Goal: Navigation & Orientation: Find specific page/section

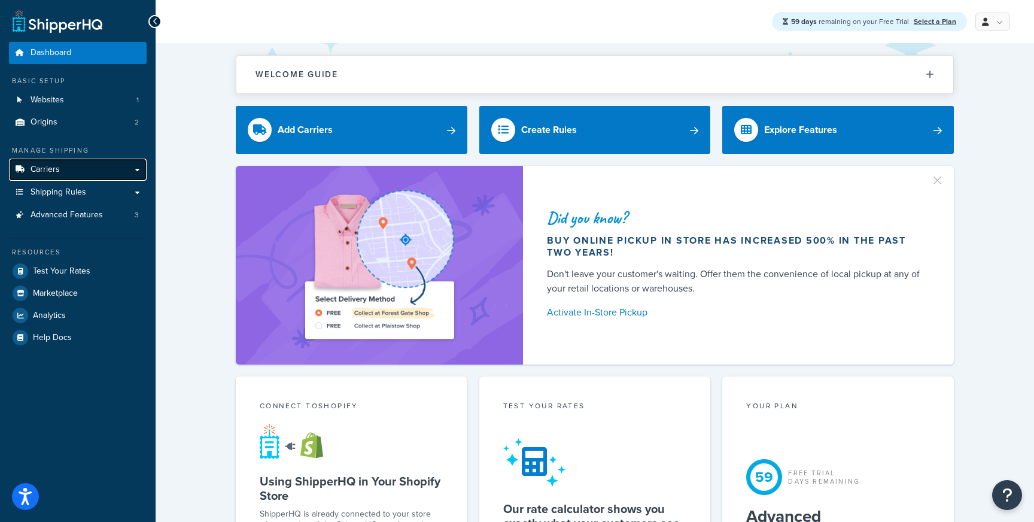
click at [72, 171] on link "Carriers" at bounding box center [78, 170] width 138 height 22
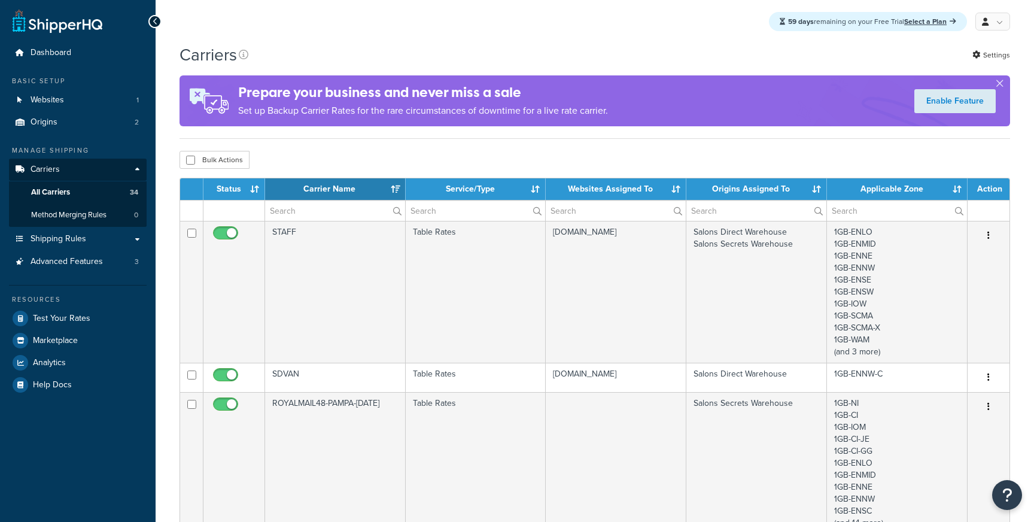
select select "15"
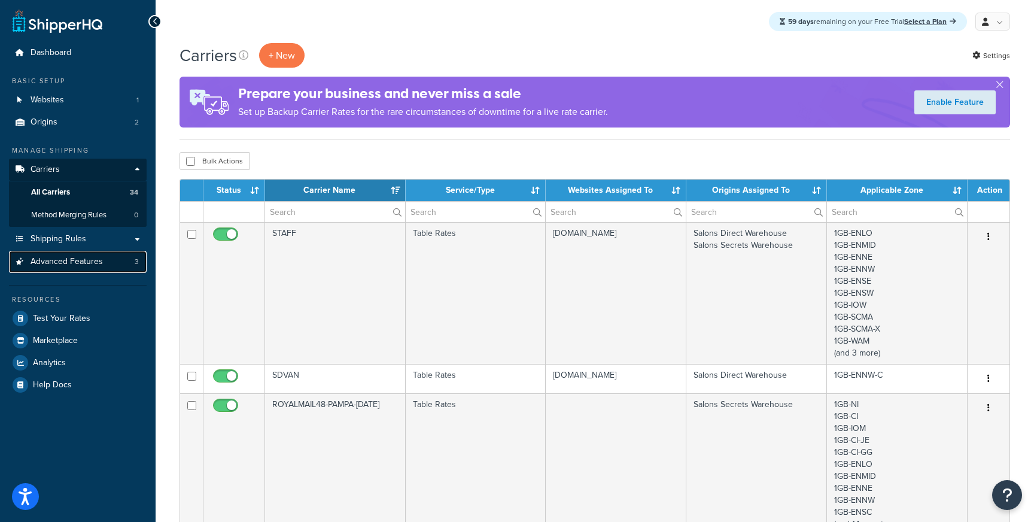
click at [93, 266] on span "Advanced Features" at bounding box center [67, 262] width 72 height 10
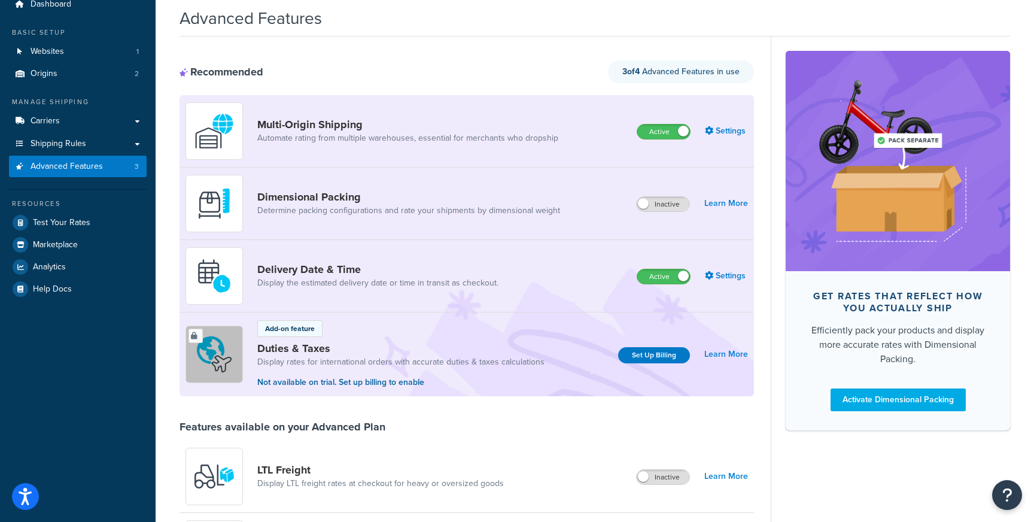
scroll to position [79, 0]
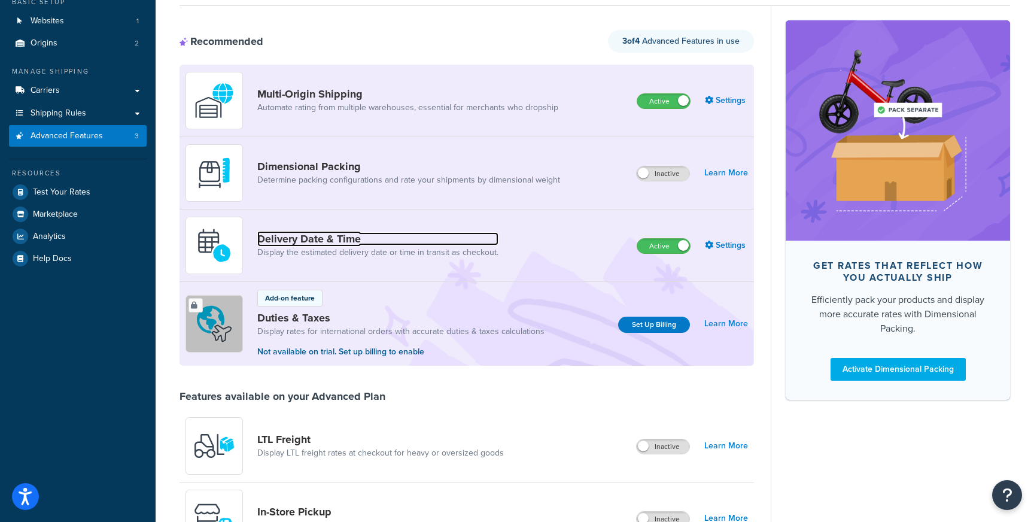
click at [312, 233] on link "Delivery Date & Time" at bounding box center [377, 238] width 241 height 13
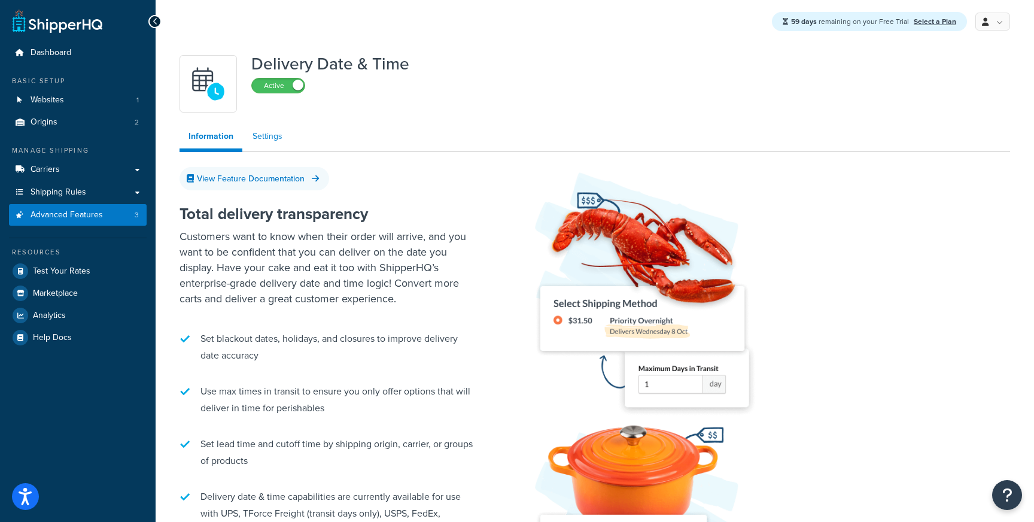
click at [270, 135] on link "Settings" at bounding box center [268, 136] width 48 height 24
select select "false"
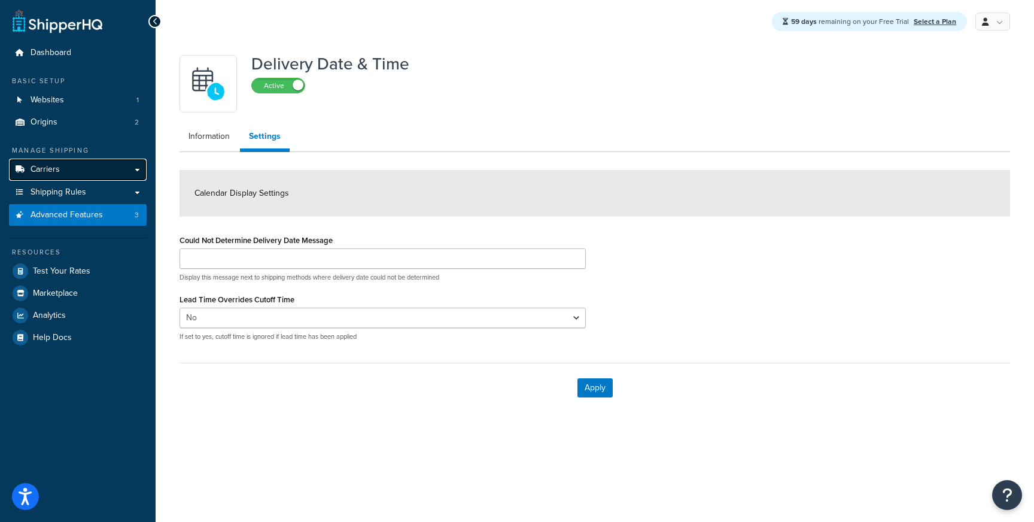
click at [79, 170] on link "Carriers" at bounding box center [78, 170] width 138 height 22
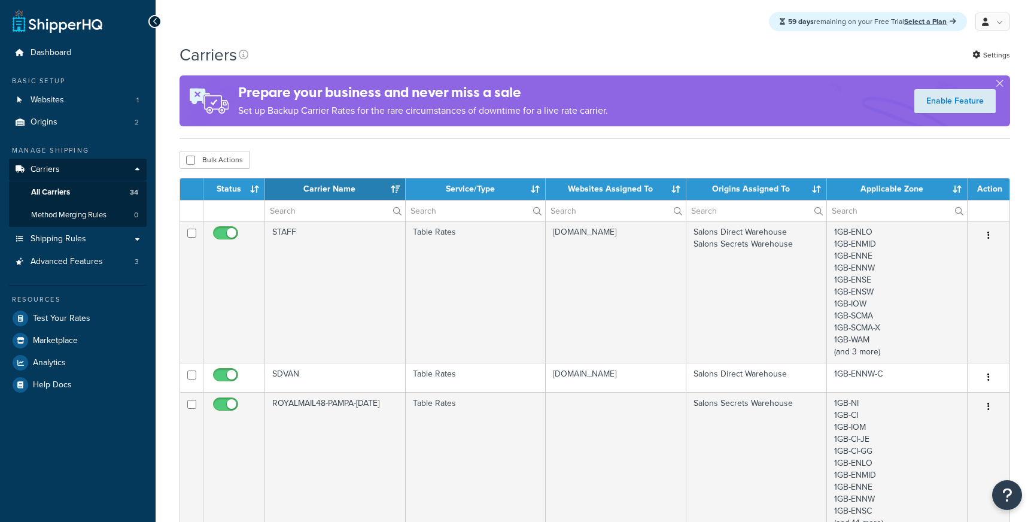
select select "15"
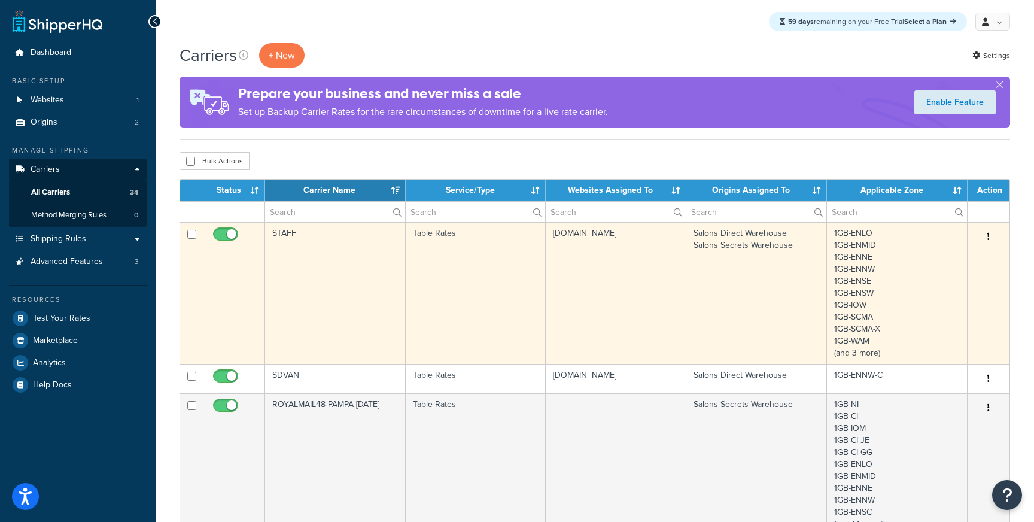
click at [458, 256] on td "Table Rates" at bounding box center [476, 293] width 141 height 142
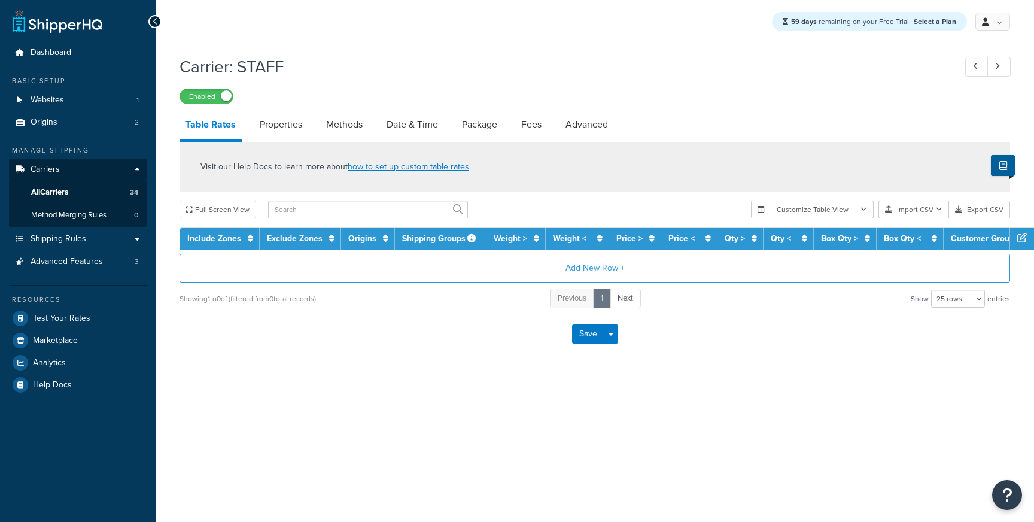
select select "25"
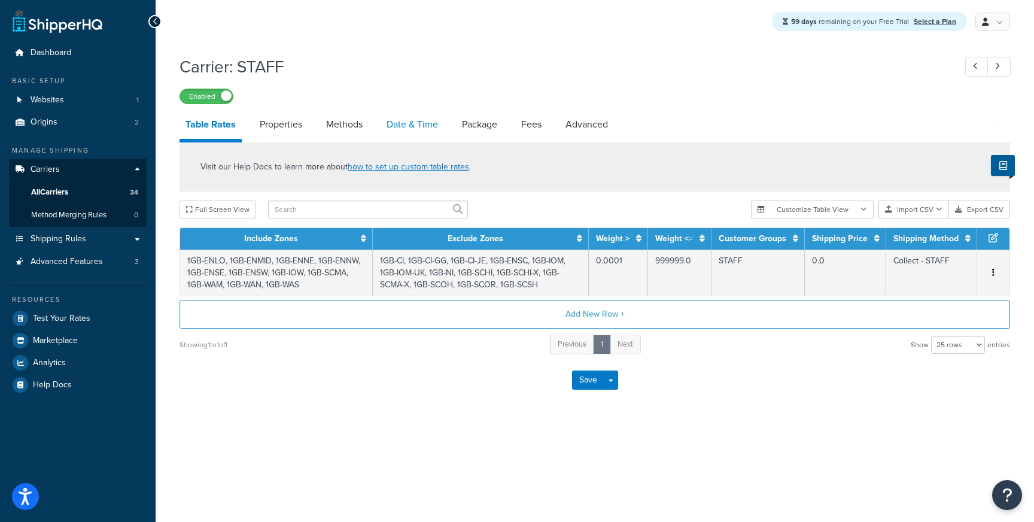
click at [416, 125] on link "Date & Time" at bounding box center [412, 124] width 63 height 29
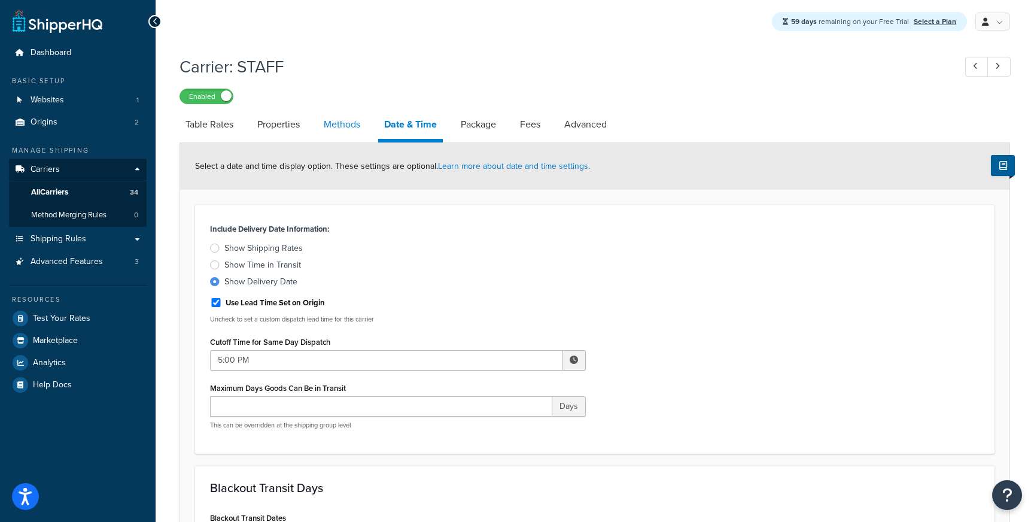
click at [324, 128] on link "Methods" at bounding box center [342, 124] width 48 height 29
select select "25"
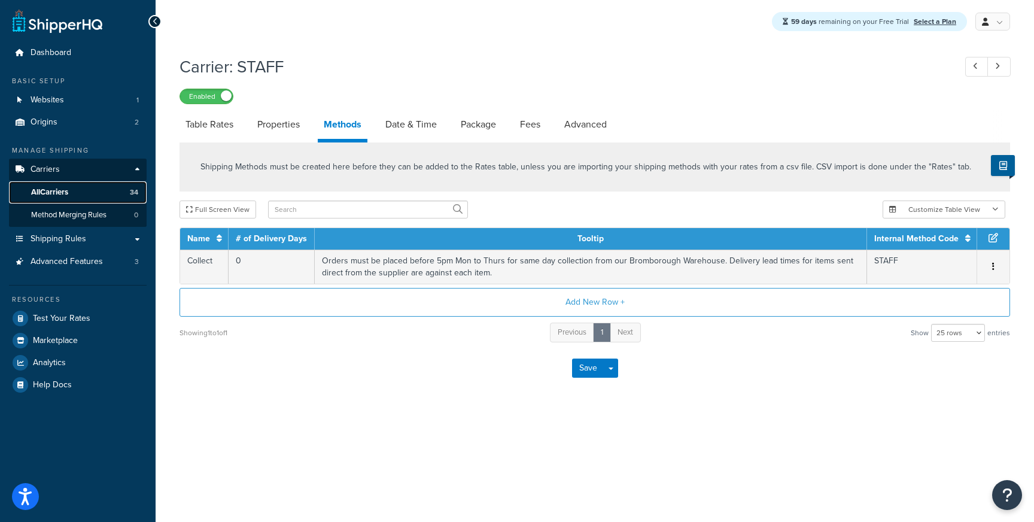
click at [71, 187] on link "All Carriers 34" at bounding box center [78, 192] width 138 height 22
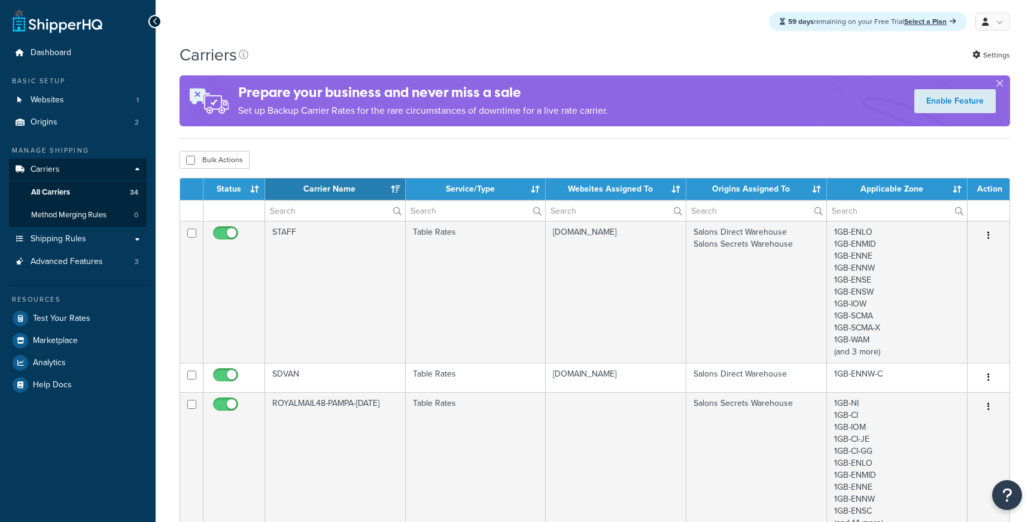
select select "15"
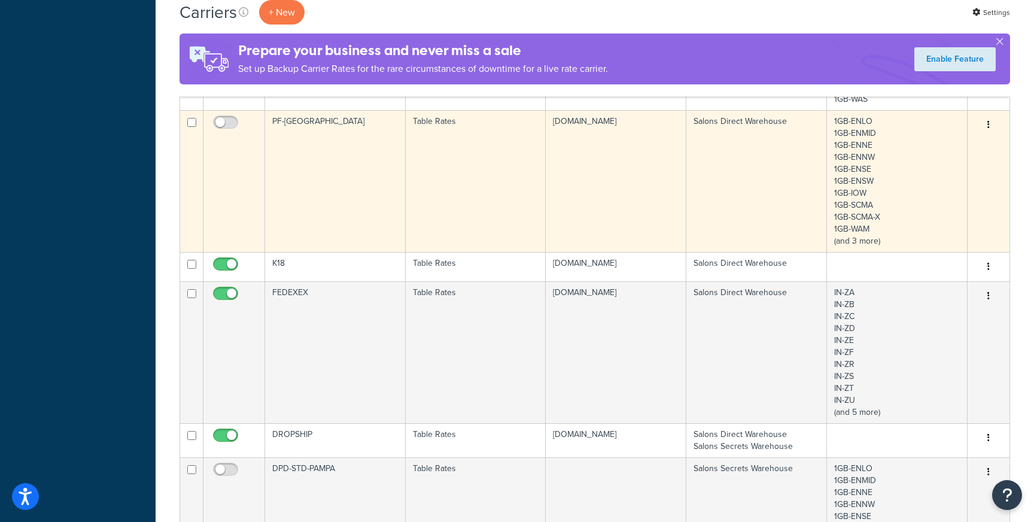
scroll to position [1063, 0]
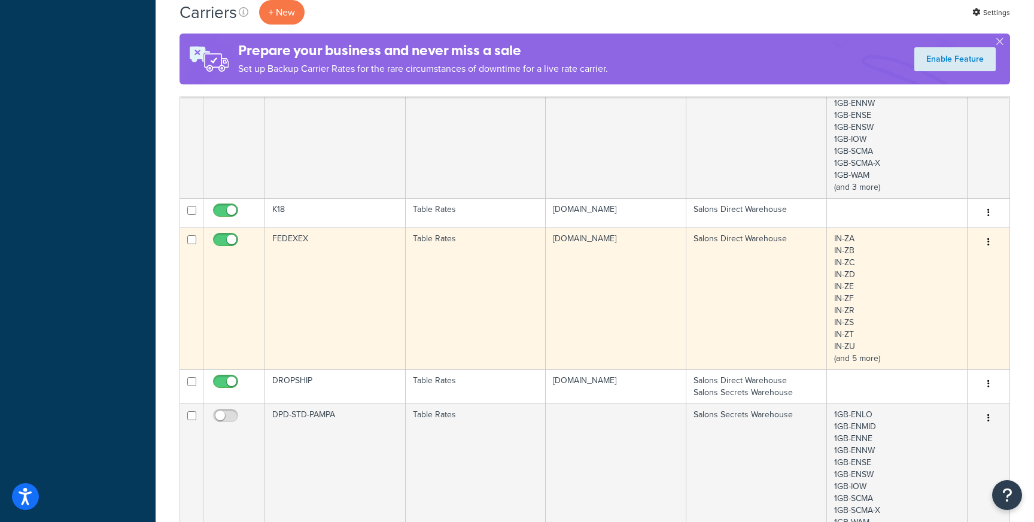
click at [337, 290] on td "FEDEXEX" at bounding box center [335, 298] width 141 height 142
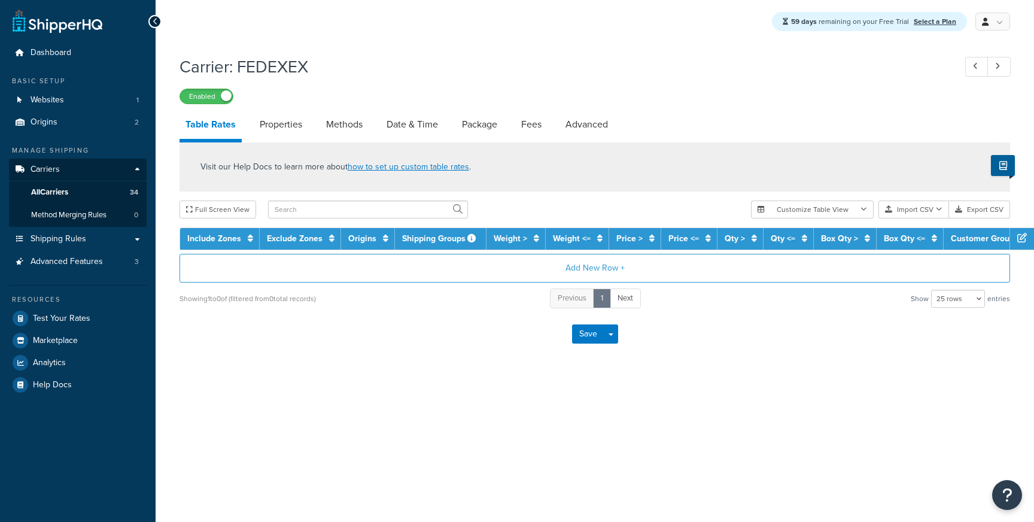
select select "25"
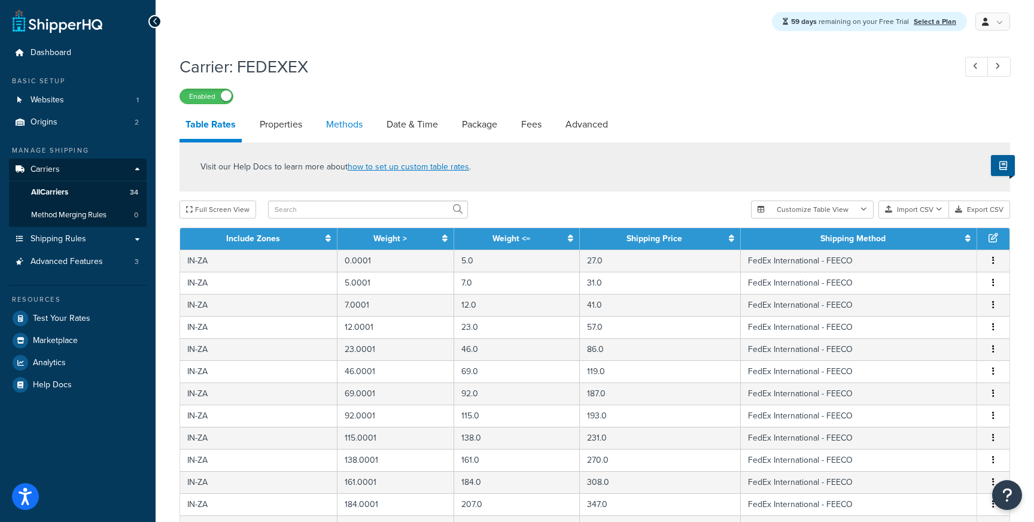
click at [354, 123] on link "Methods" at bounding box center [344, 124] width 48 height 29
select select "25"
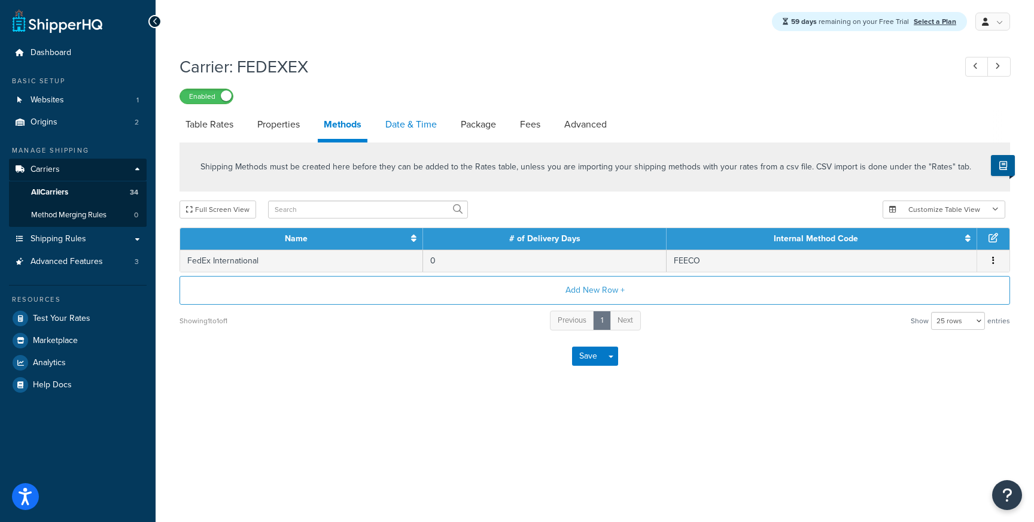
click at [416, 129] on link "Date & Time" at bounding box center [410, 124] width 63 height 29
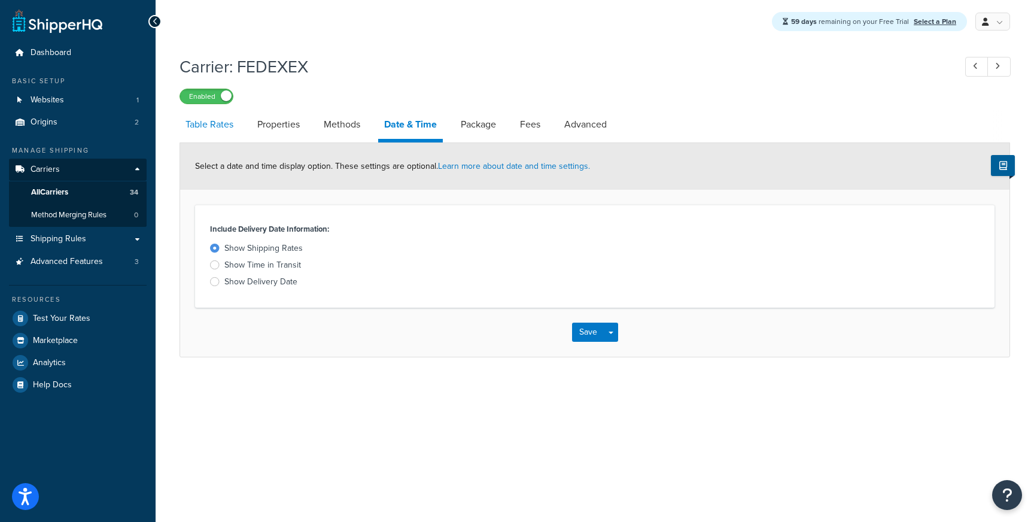
click at [196, 127] on link "Table Rates" at bounding box center [210, 124] width 60 height 29
select select "25"
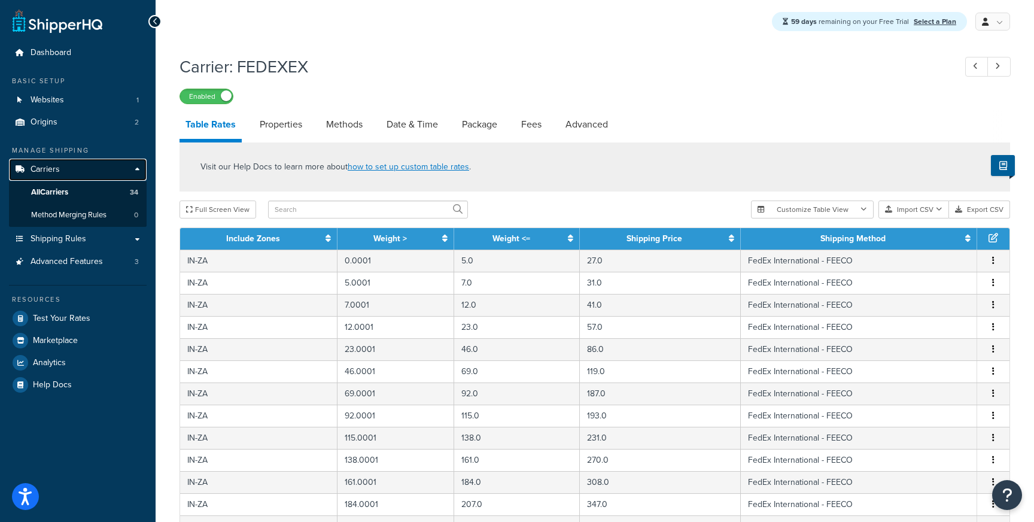
click at [89, 169] on link "Carriers" at bounding box center [78, 170] width 138 height 22
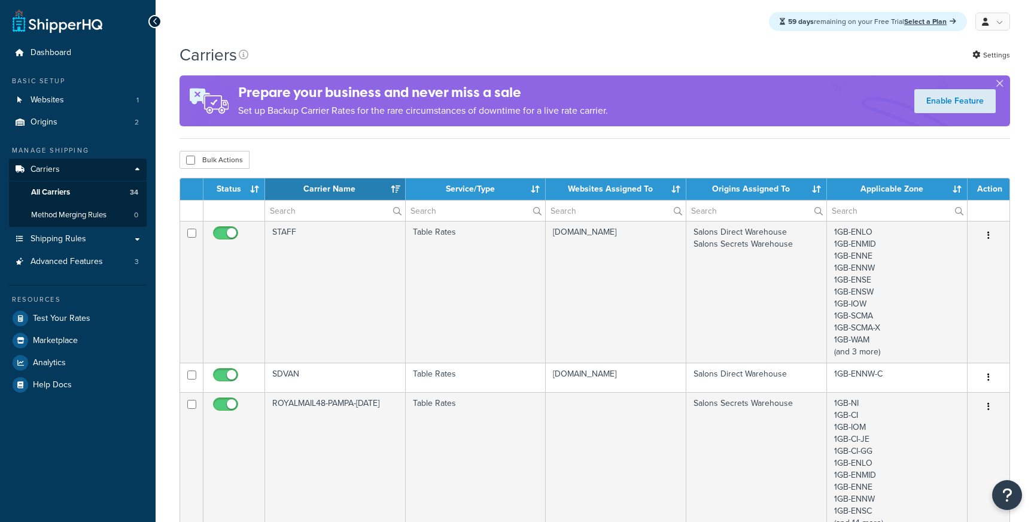
select select "15"
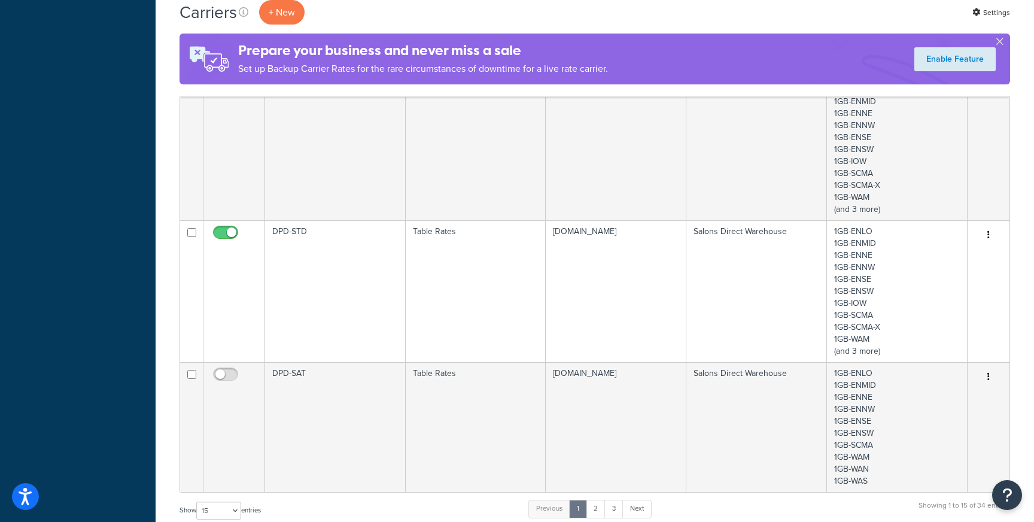
scroll to position [1713, 0]
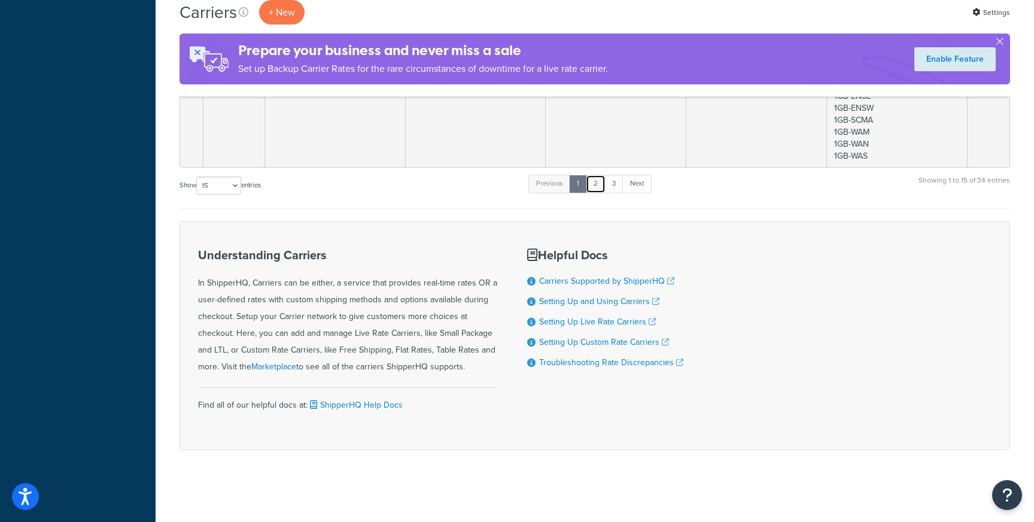
click at [605, 186] on link "2" at bounding box center [596, 184] width 20 height 18
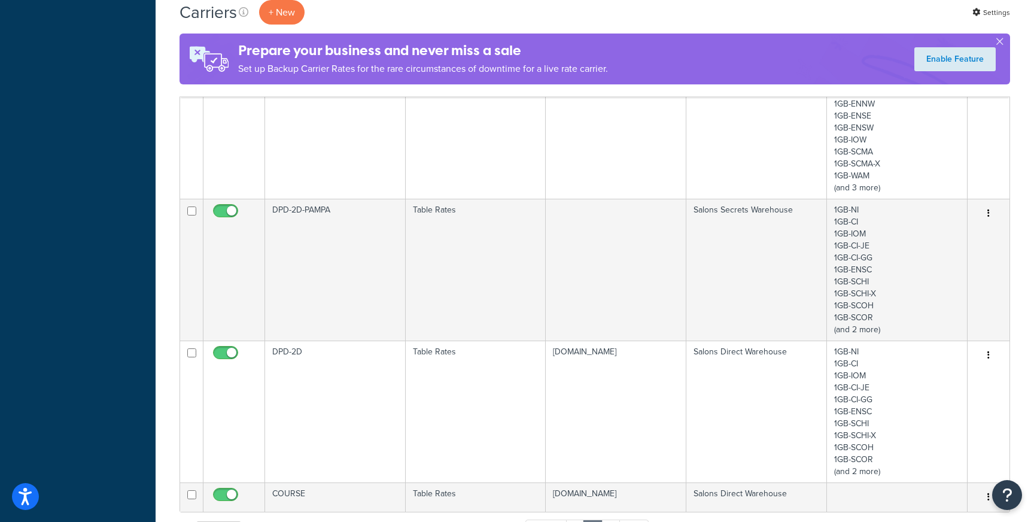
scroll to position [1730, 0]
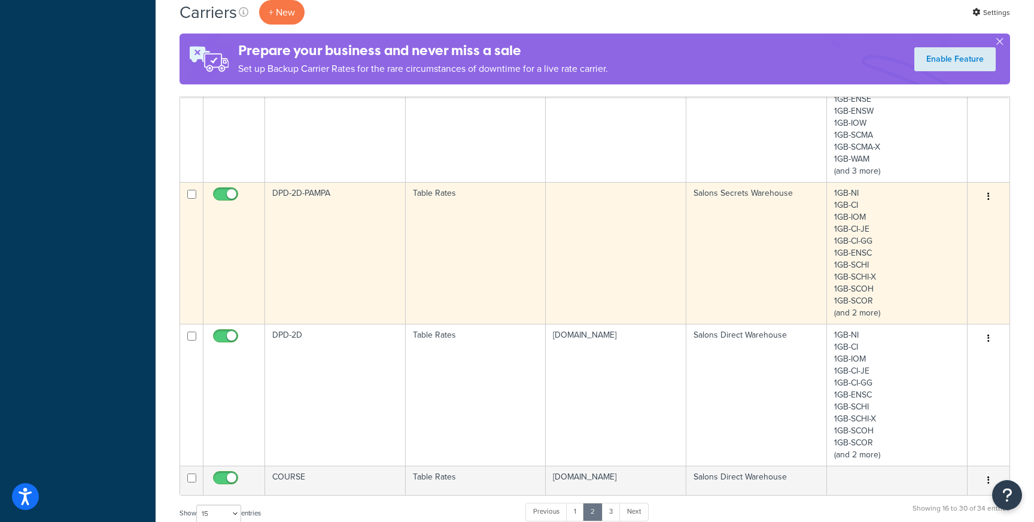
click at [339, 233] on td "DPD-2D-PAMPA" at bounding box center [335, 253] width 141 height 142
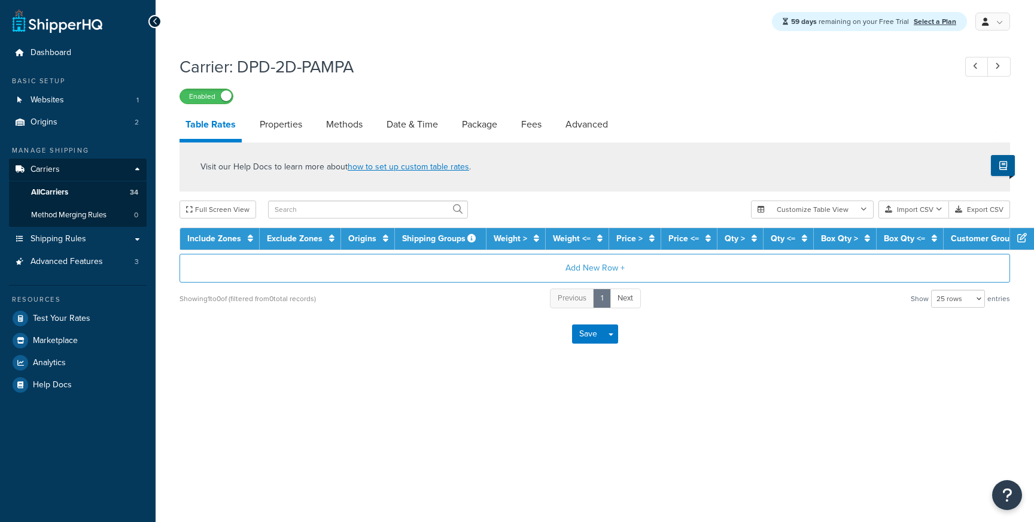
select select "25"
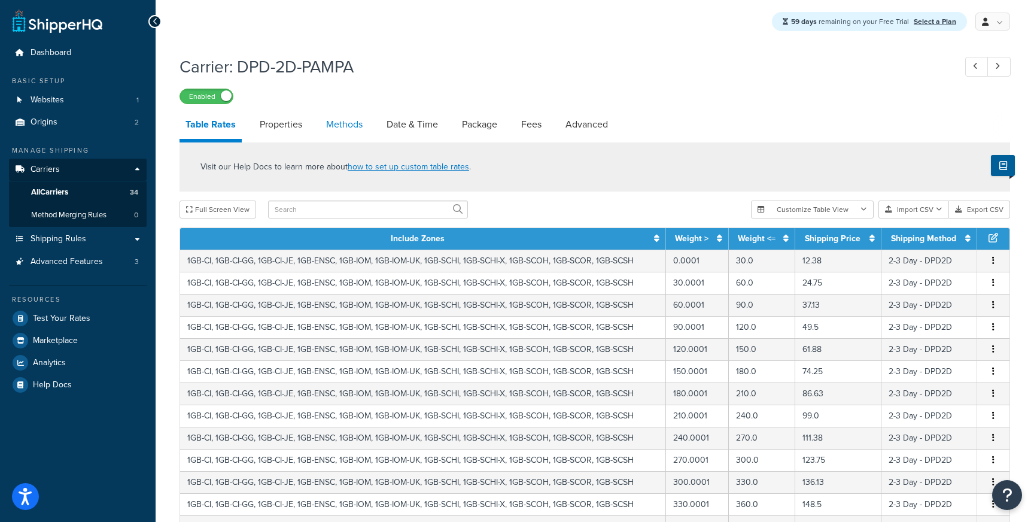
click at [339, 123] on link "Methods" at bounding box center [344, 124] width 48 height 29
select select "25"
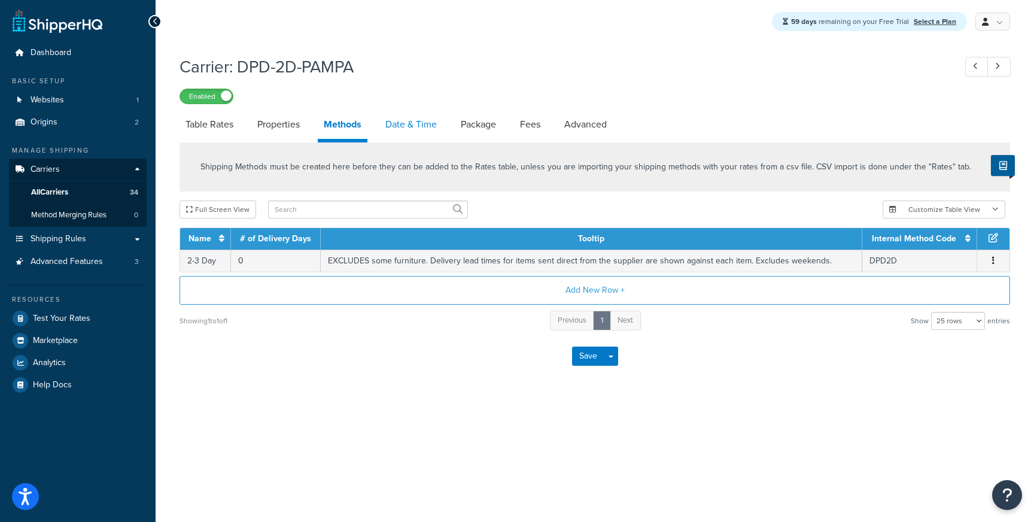
click at [428, 120] on link "Date & Time" at bounding box center [410, 124] width 63 height 29
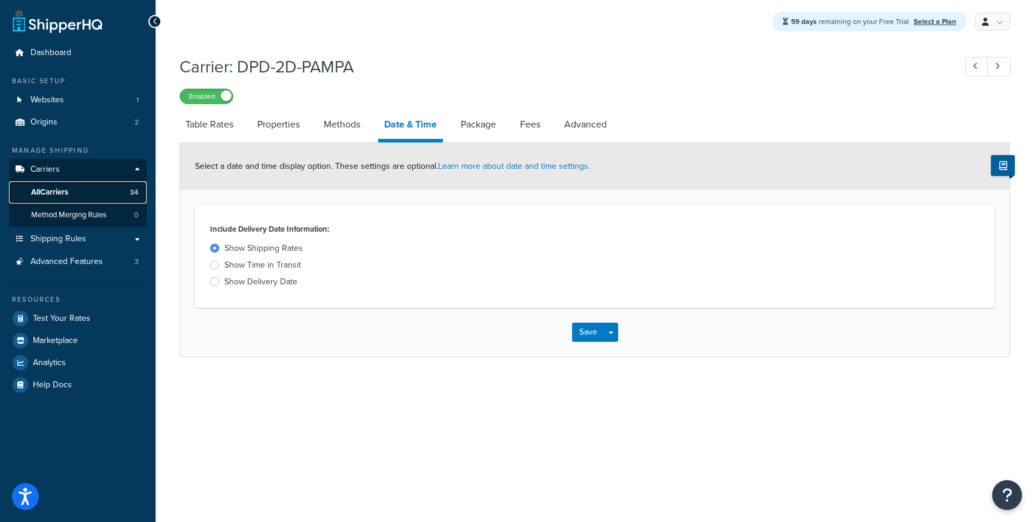
click at [51, 190] on span "All Carriers" at bounding box center [49, 192] width 37 height 10
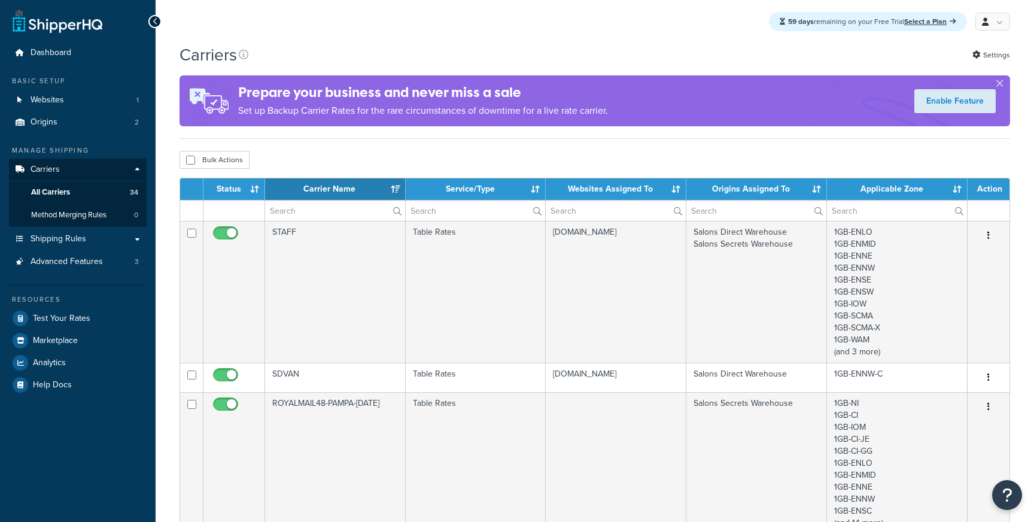
select select "15"
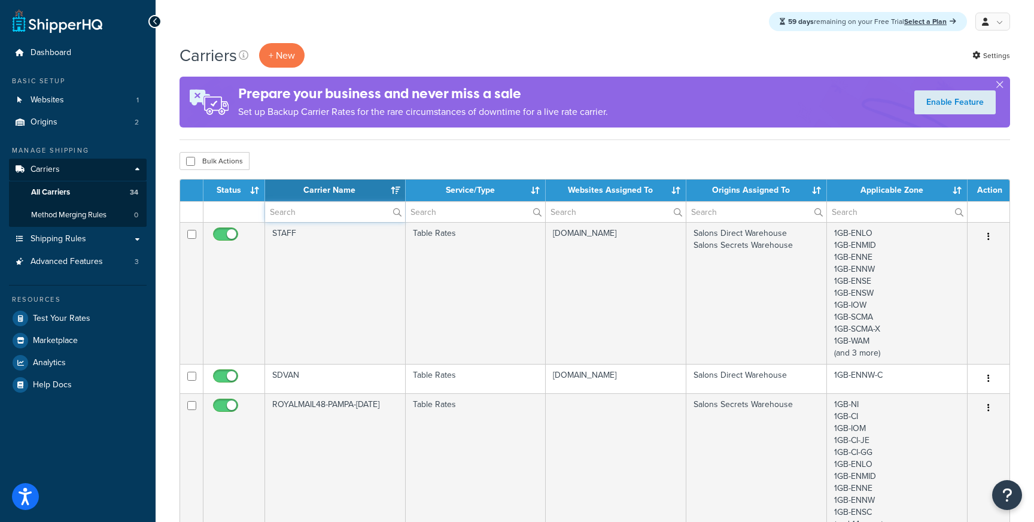
click at [291, 214] on input "text" at bounding box center [335, 212] width 140 height 20
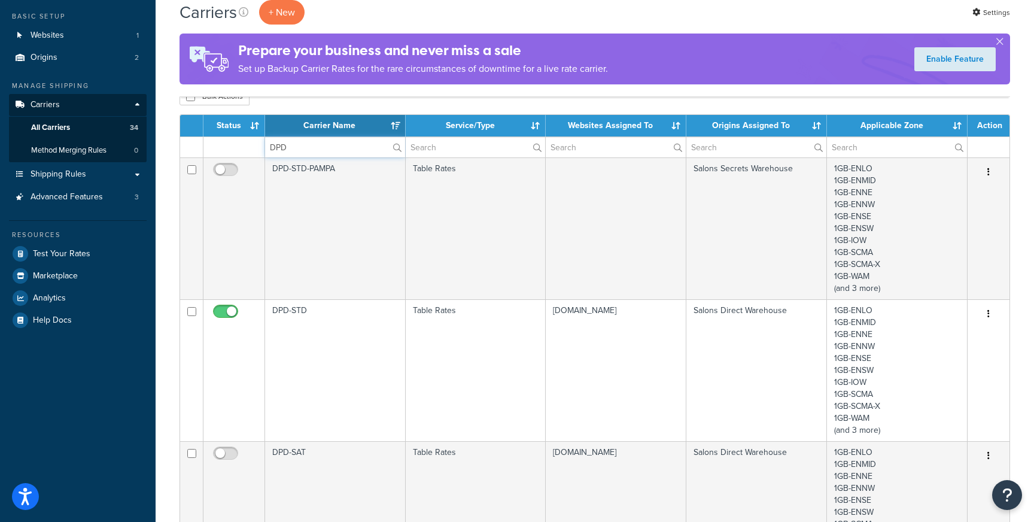
scroll to position [129, 0]
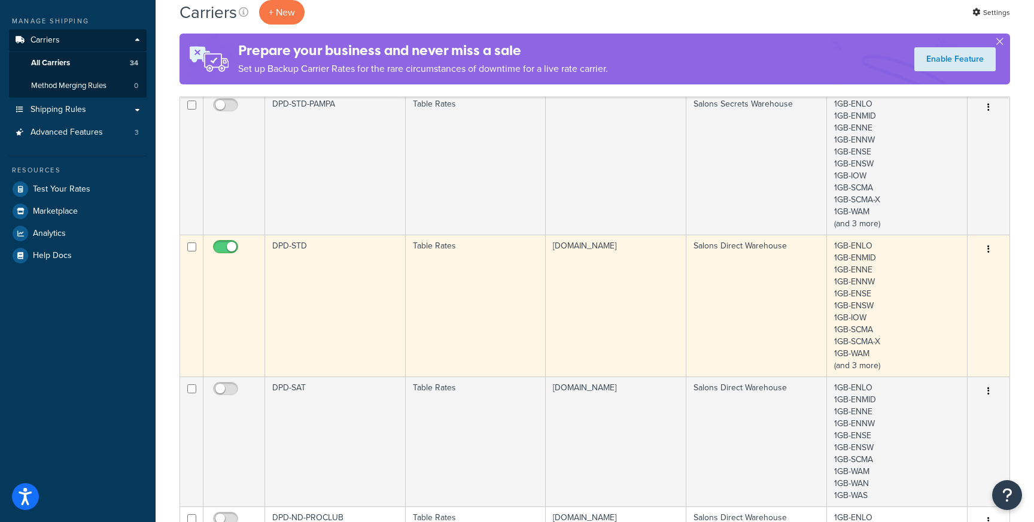
type input "DPD"
click at [330, 280] on td "DPD-STD" at bounding box center [335, 306] width 141 height 142
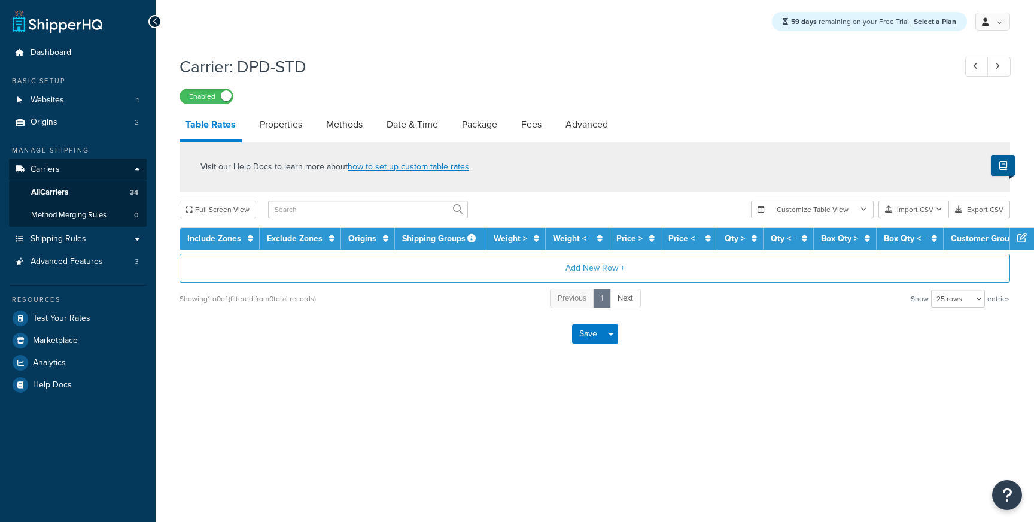
select select "25"
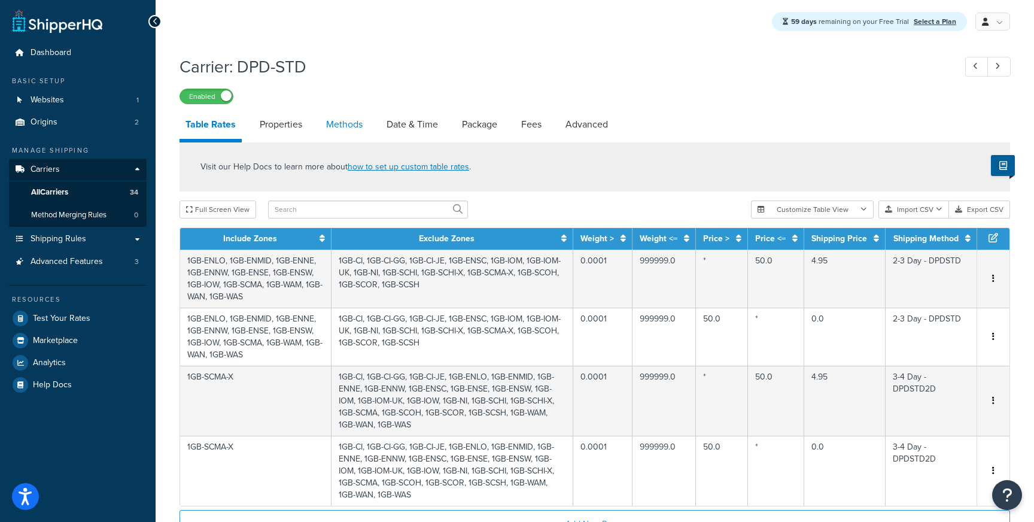
click at [343, 121] on link "Methods" at bounding box center [344, 124] width 48 height 29
select select "25"
